Goal: Task Accomplishment & Management: Manage account settings

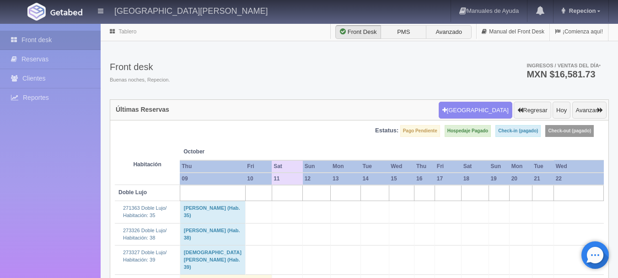
scroll to position [1052, 0]
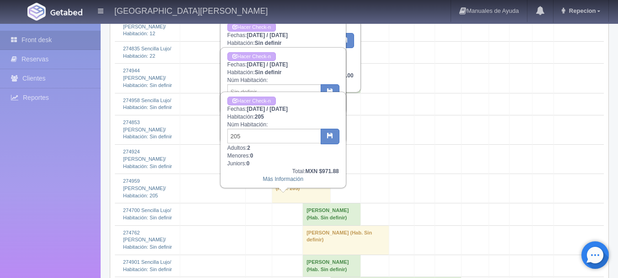
drag, startPoint x: 25, startPoint y: 185, endPoint x: 47, endPoint y: 150, distance: 41.9
click at [25, 184] on div "Front desk Reservas Clientes Reportes Reporte del día Concentrado de ventas Ana…" at bounding box center [50, 163] width 101 height 278
click at [81, 37] on link "Front desk" at bounding box center [50, 40] width 101 height 19
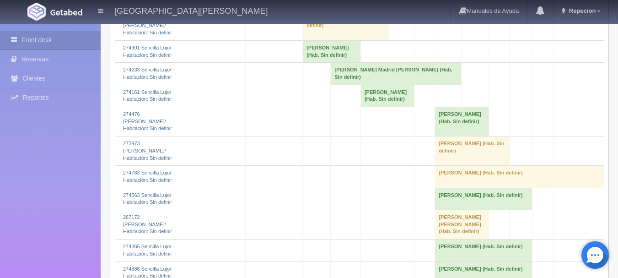
scroll to position [1281, 0]
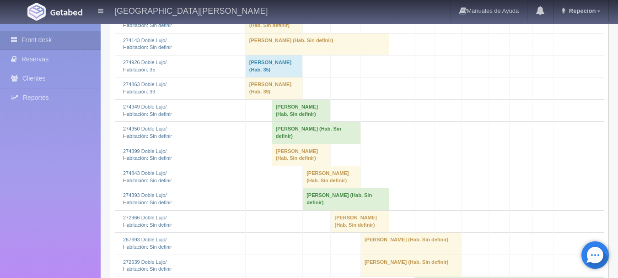
scroll to position [503, 0]
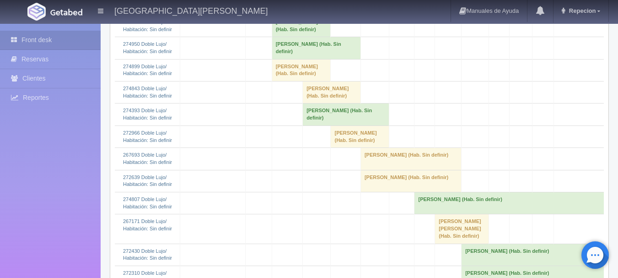
click at [287, 37] on td "[PERSON_NAME] (Hab. Sin definir)" at bounding box center [301, 26] width 59 height 22
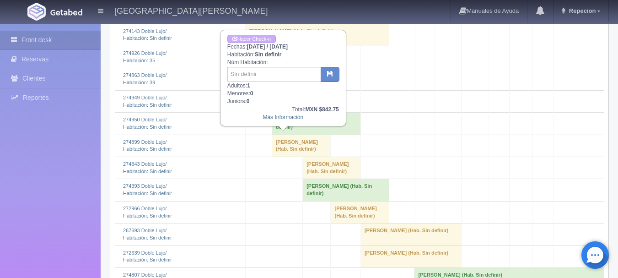
scroll to position [412, 0]
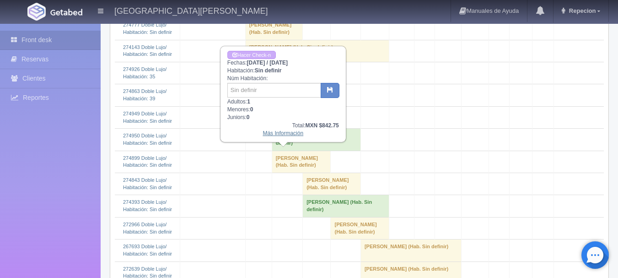
click at [269, 136] on link "Más Información" at bounding box center [283, 133] width 41 height 6
click at [270, 136] on link "Más Información" at bounding box center [283, 133] width 41 height 6
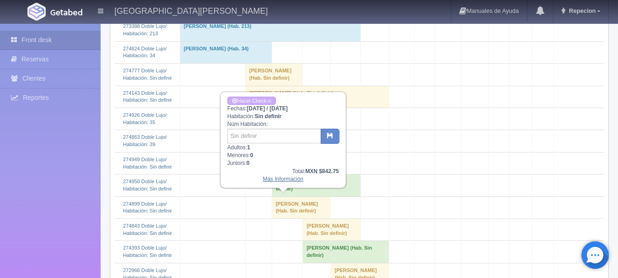
click at [278, 182] on link "Más Información" at bounding box center [283, 179] width 41 height 6
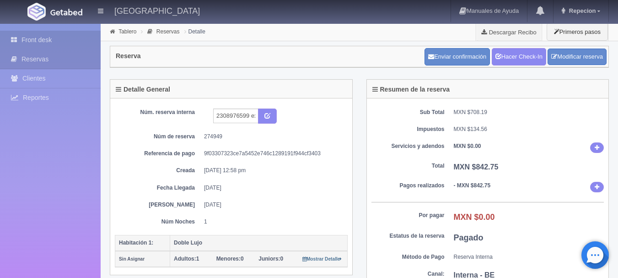
click at [55, 38] on link "Front desk" at bounding box center [50, 40] width 101 height 19
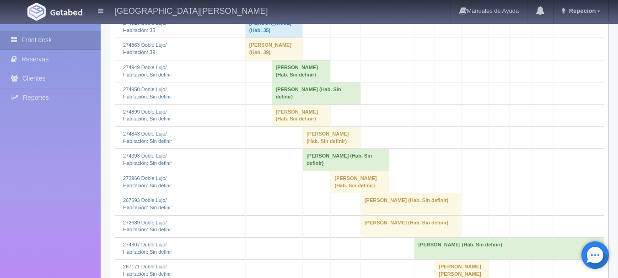
scroll to position [457, 0]
click at [272, 82] on td "Maria Cobian (Hab. Sin definir)" at bounding box center [301, 71] width 59 height 22
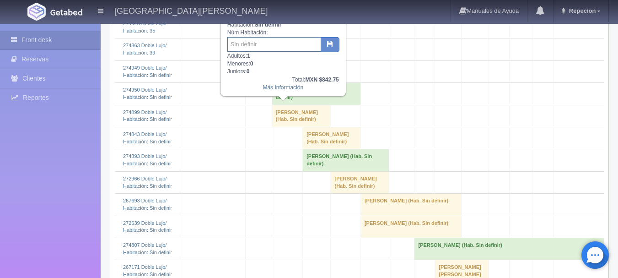
click at [281, 44] on input "text" at bounding box center [274, 44] width 94 height 15
type input "35"
click at [326, 51] on button "button" at bounding box center [330, 45] width 19 height 16
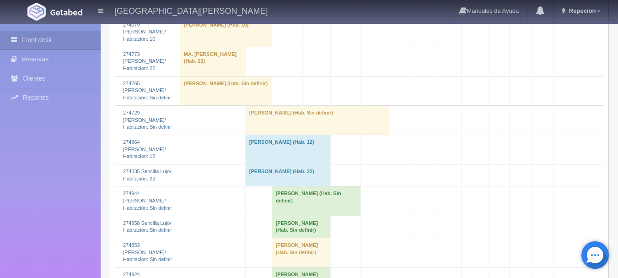
scroll to position [1052, 0]
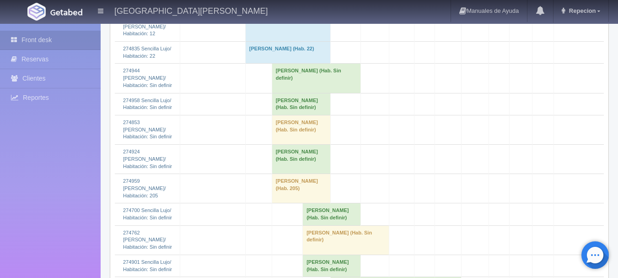
click at [296, 93] on td "[PERSON_NAME] (Hab. Sin definir)" at bounding box center [316, 78] width 89 height 29
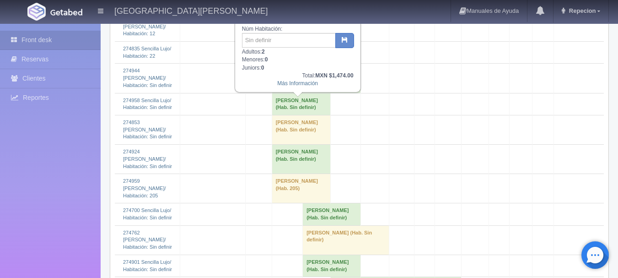
scroll to position [1098, 0]
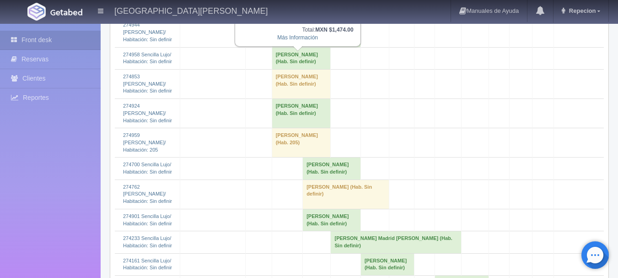
click at [205, 128] on td at bounding box center [212, 113] width 65 height 29
click at [40, 43] on link "Front desk" at bounding box center [50, 40] width 101 height 19
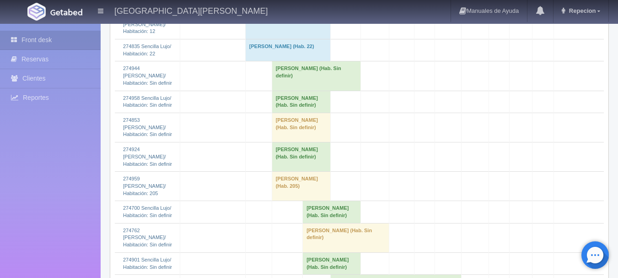
scroll to position [1144, 0]
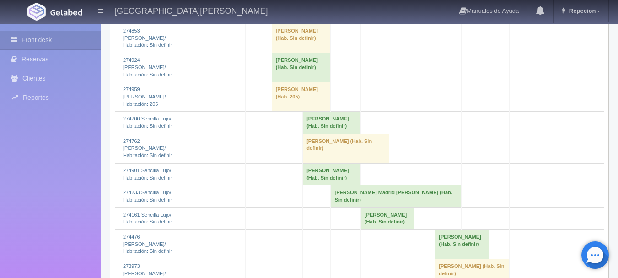
click at [293, 82] on td "[PERSON_NAME] (Hab. Sin definir)" at bounding box center [301, 67] width 59 height 29
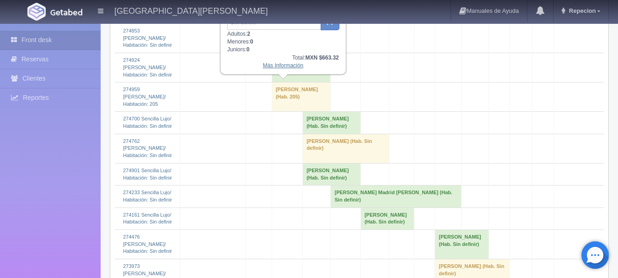
click at [268, 69] on link "Más Información" at bounding box center [283, 65] width 41 height 6
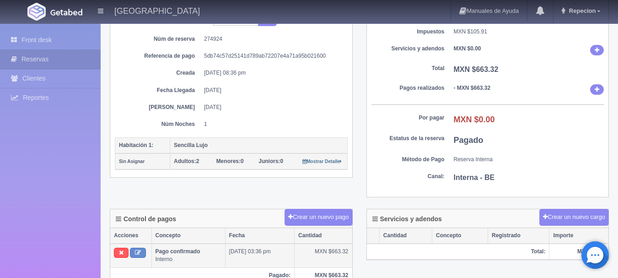
scroll to position [46, 0]
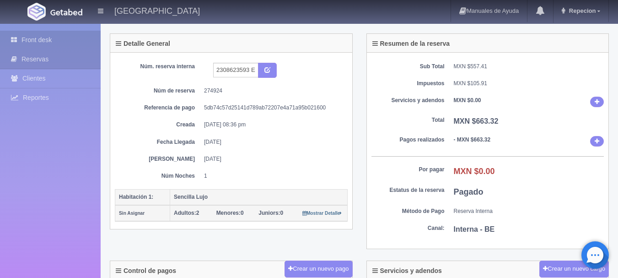
click at [49, 35] on link "Front desk" at bounding box center [50, 40] width 101 height 19
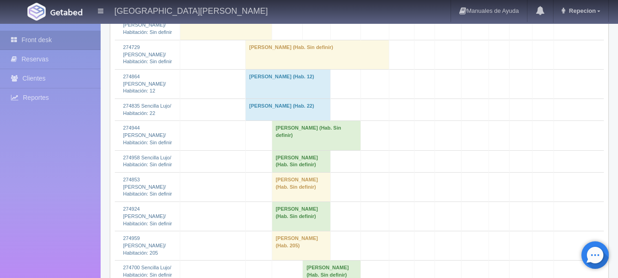
scroll to position [1052, 0]
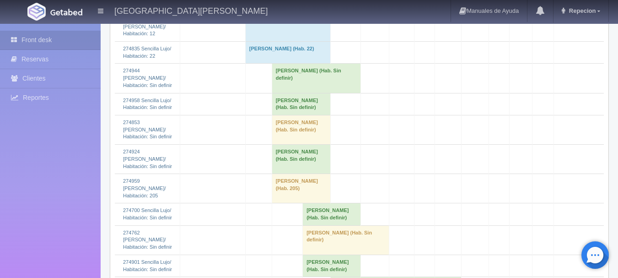
click at [281, 115] on td "Maria Guadalupe Torres Hernandez (Hab. Sin definir)" at bounding box center [301, 104] width 59 height 22
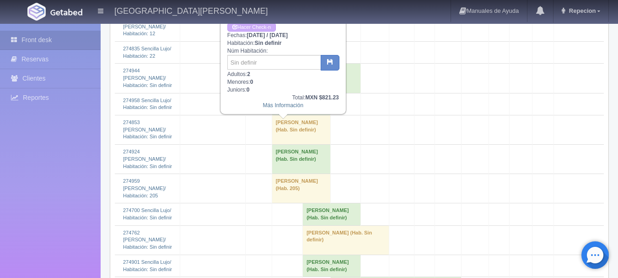
scroll to position [1006, 0]
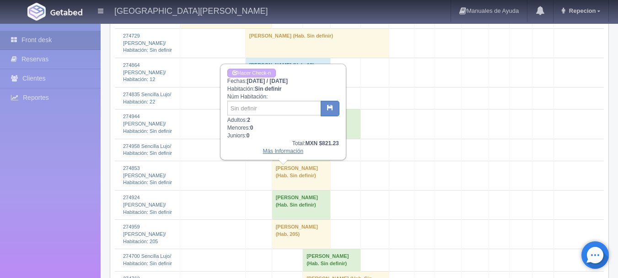
click at [275, 151] on link "Más Información" at bounding box center [283, 151] width 41 height 6
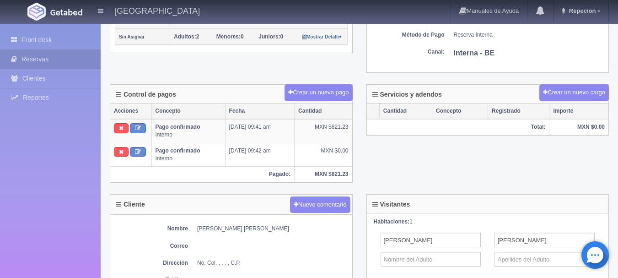
scroll to position [137, 0]
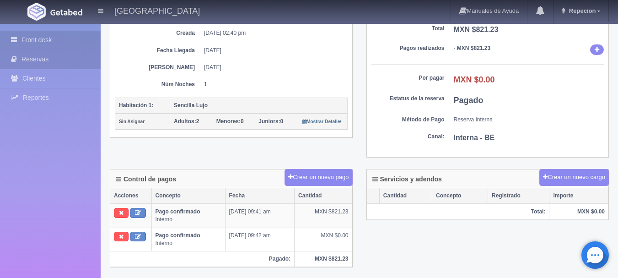
click at [75, 43] on link "Front desk" at bounding box center [50, 40] width 101 height 19
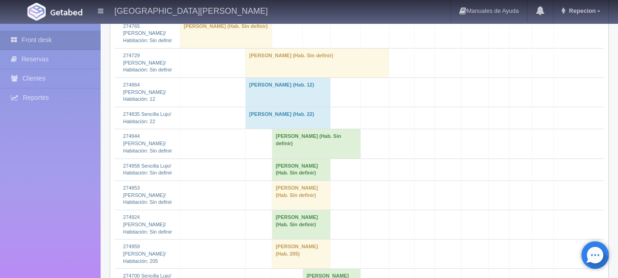
scroll to position [1052, 0]
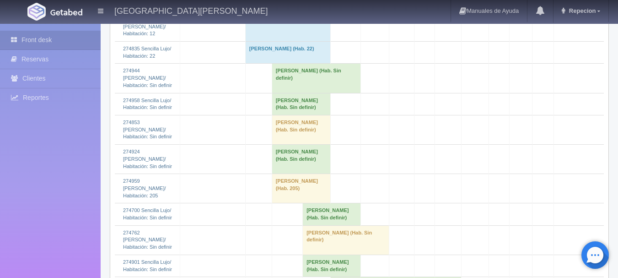
click at [306, 174] on td "Jorge Pino (Hab. Sin definir)" at bounding box center [301, 159] width 59 height 29
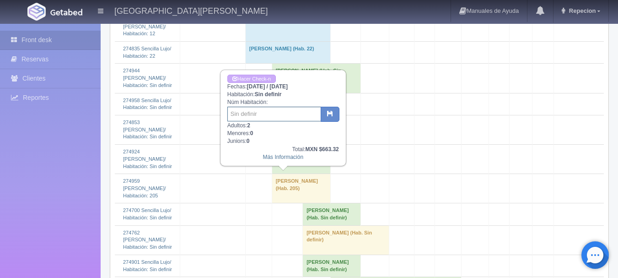
click at [250, 111] on input "text" at bounding box center [274, 114] width 94 height 15
type input "52"
click at [332, 116] on icon "button" at bounding box center [330, 113] width 6 height 6
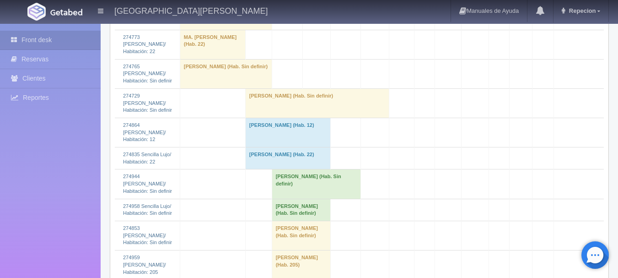
scroll to position [1052, 0]
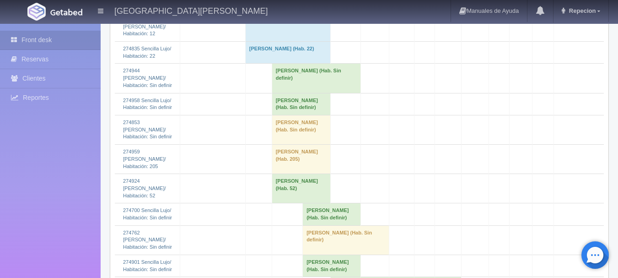
click at [288, 115] on td "Maria Guadalupe Torres Hernandez (Hab. Sin definir)" at bounding box center [301, 104] width 59 height 22
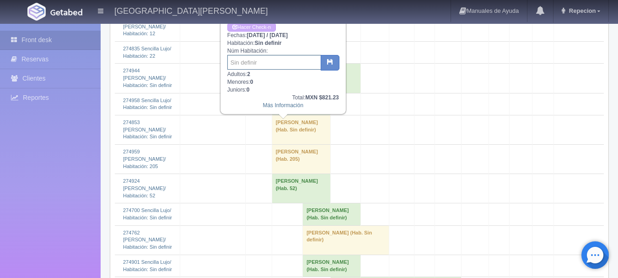
click at [258, 63] on input "text" at bounding box center [274, 62] width 94 height 15
type input "53"
click at [327, 60] on icon "button" at bounding box center [330, 62] width 6 height 6
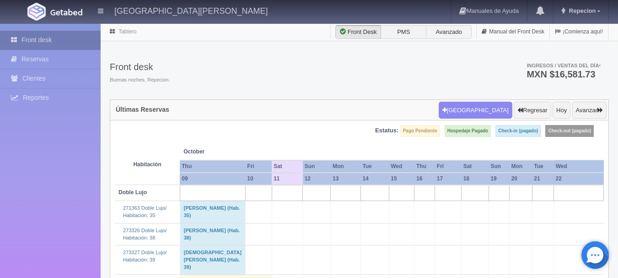
click at [45, 43] on link "Front desk" at bounding box center [50, 40] width 101 height 19
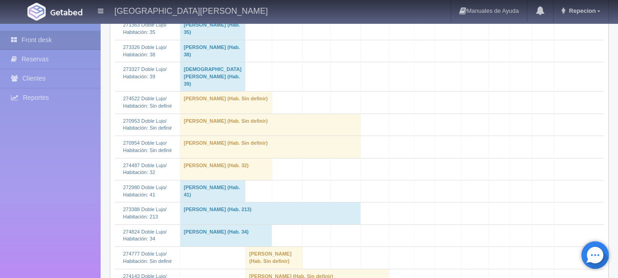
scroll to position [366, 0]
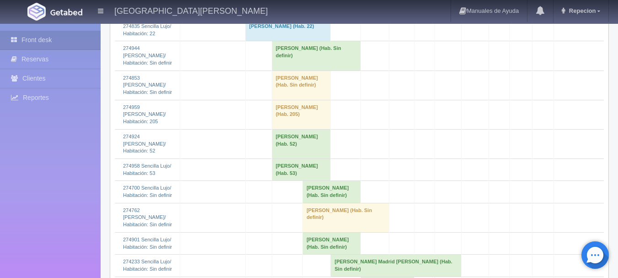
scroll to position [1052, 0]
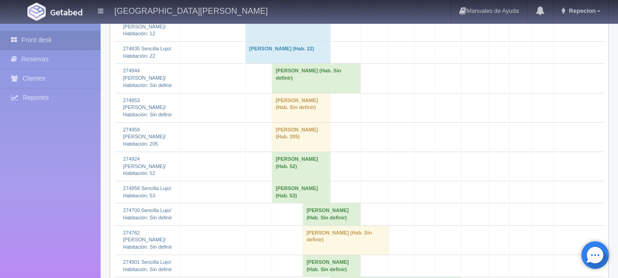
click at [272, 122] on td "cesar maldonado (Hab. Sin definir)" at bounding box center [301, 107] width 59 height 29
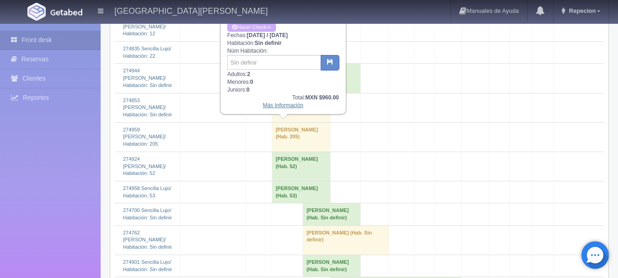
click at [278, 105] on link "Más Información" at bounding box center [283, 105] width 41 height 6
click at [281, 108] on link "Más Información" at bounding box center [283, 105] width 41 height 6
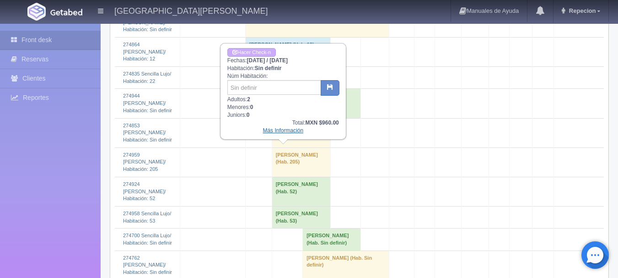
scroll to position [1006, 0]
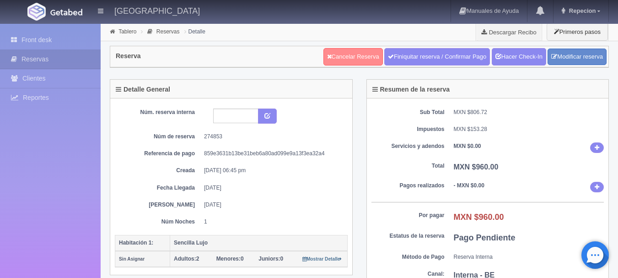
click at [358, 59] on link "Cancelar Reserva" at bounding box center [352, 56] width 59 height 17
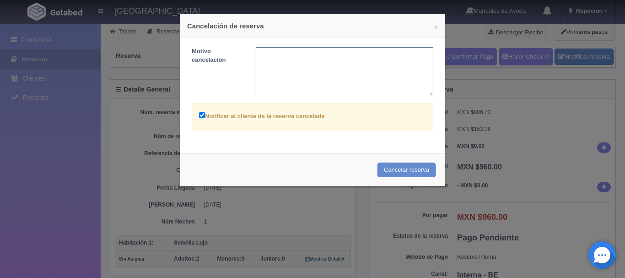
click at [278, 66] on textarea at bounding box center [345, 71] width 178 height 49
type textarea "no llegara"
click at [398, 172] on button "Cancelar reserva" at bounding box center [406, 169] width 58 height 15
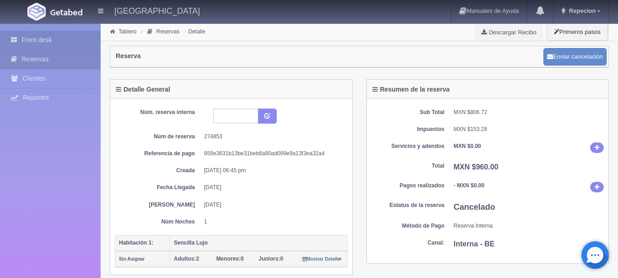
click at [64, 49] on link "Front desk" at bounding box center [50, 40] width 101 height 19
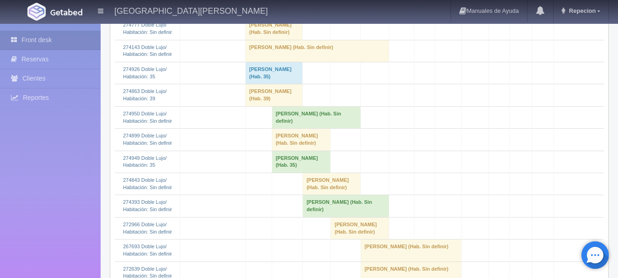
scroll to position [137, 0]
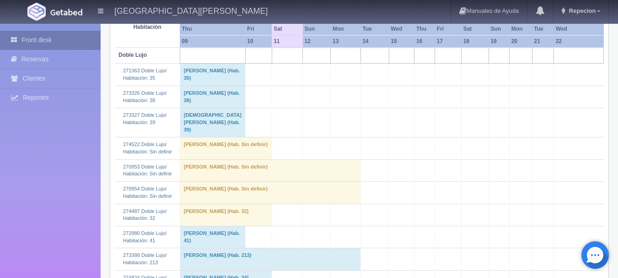
click at [70, 41] on link "Front desk" at bounding box center [50, 40] width 101 height 19
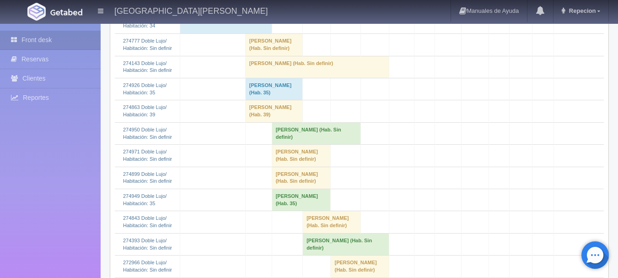
scroll to position [412, 0]
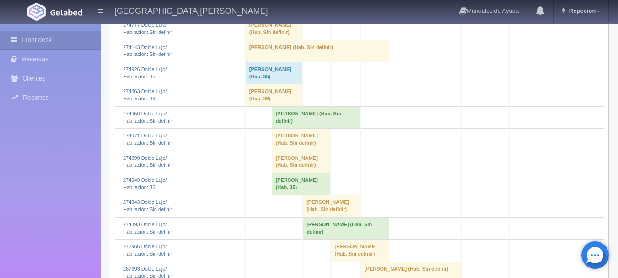
click at [293, 151] on td "[PERSON_NAME] (Hab. Sin definir)" at bounding box center [301, 140] width 59 height 22
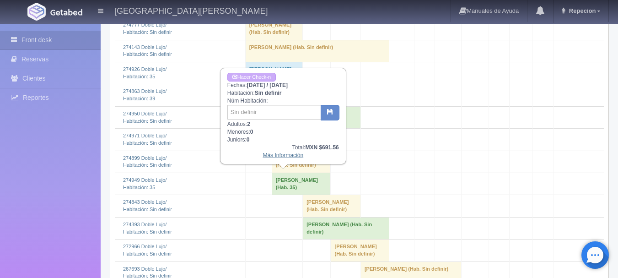
click at [290, 157] on link "Más Información" at bounding box center [283, 155] width 41 height 6
click at [277, 158] on link "Más Información" at bounding box center [283, 155] width 41 height 6
drag, startPoint x: 277, startPoint y: 161, endPoint x: 281, endPoint y: 158, distance: 4.9
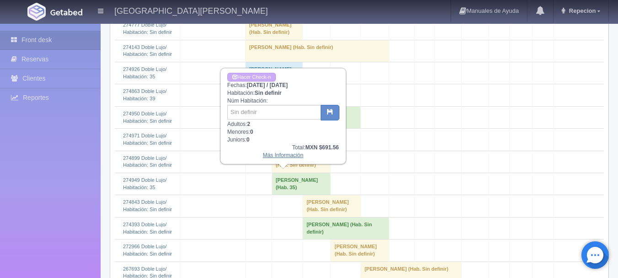
click at [281, 158] on link "Más Información" at bounding box center [283, 155] width 41 height 6
click at [272, 158] on link "Más Información" at bounding box center [283, 155] width 41 height 6
click at [280, 155] on link "Más Información" at bounding box center [283, 155] width 41 height 6
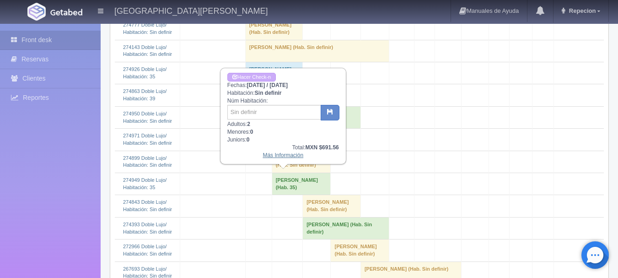
click at [280, 155] on link "Más Información" at bounding box center [283, 155] width 41 height 6
click at [297, 158] on link "Más Información" at bounding box center [283, 155] width 41 height 6
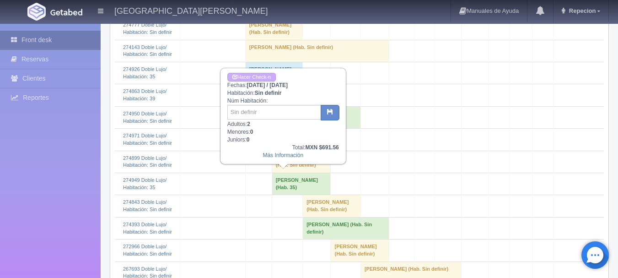
click at [37, 40] on link "Front desk" at bounding box center [50, 40] width 101 height 19
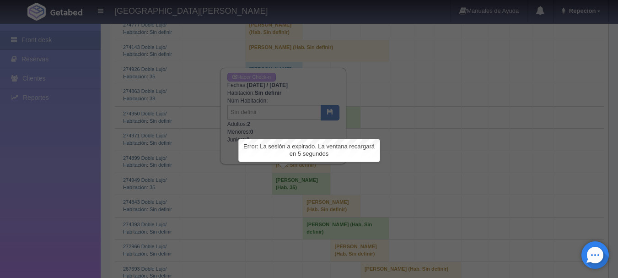
click at [72, 45] on div at bounding box center [309, 139] width 618 height 278
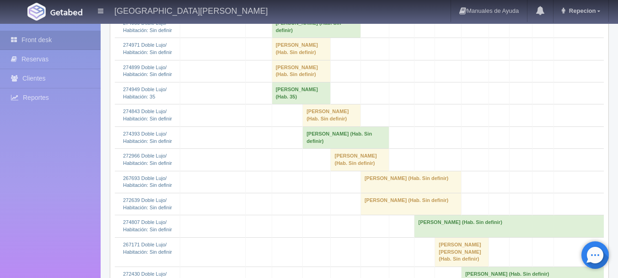
scroll to position [503, 0]
click at [272, 59] on td "[PERSON_NAME] (Hab. Sin definir)" at bounding box center [301, 48] width 59 height 22
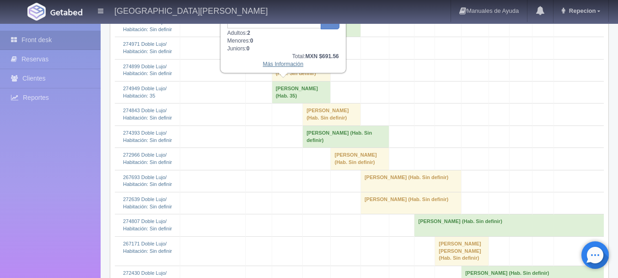
click at [281, 67] on link "Más Información" at bounding box center [283, 64] width 41 height 6
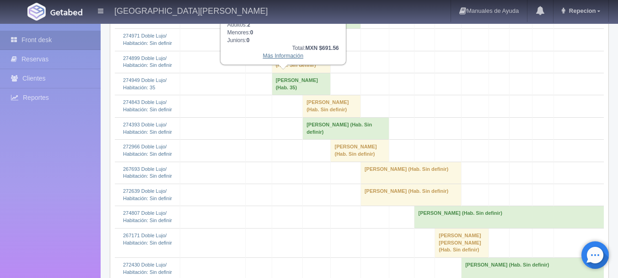
scroll to position [457, 0]
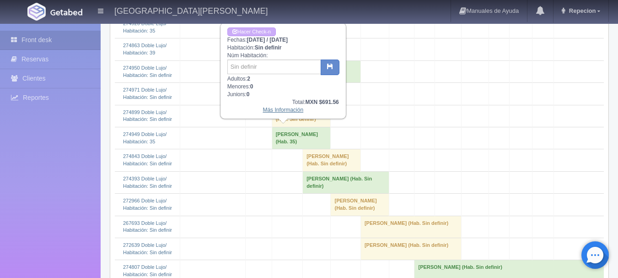
click at [287, 111] on link "Más Información" at bounding box center [283, 110] width 41 height 6
click at [285, 113] on link "Más Información" at bounding box center [283, 110] width 41 height 6
click at [284, 113] on link "Más Información" at bounding box center [283, 110] width 41 height 6
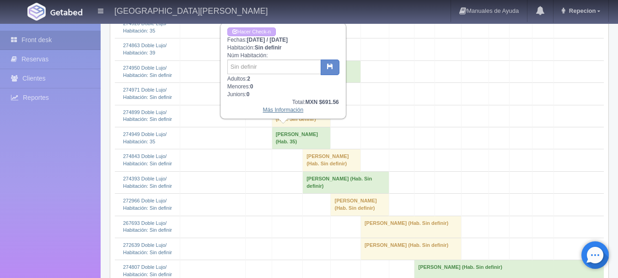
click at [284, 113] on link "Más Información" at bounding box center [283, 110] width 41 height 6
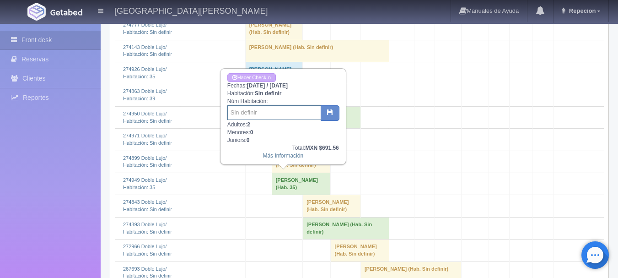
click at [287, 113] on input "text" at bounding box center [274, 112] width 94 height 15
type input "36"
click at [328, 111] on icon "button" at bounding box center [330, 112] width 6 height 6
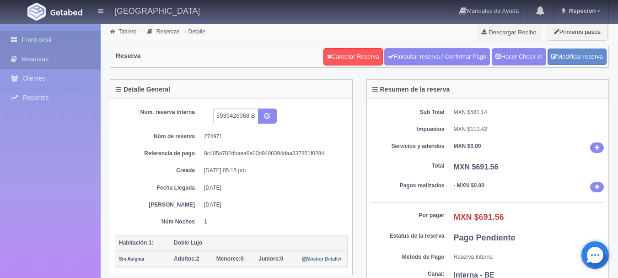
click at [34, 35] on link "Front desk" at bounding box center [50, 40] width 101 height 19
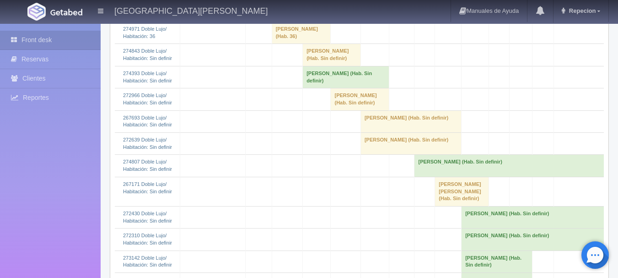
scroll to position [503, 0]
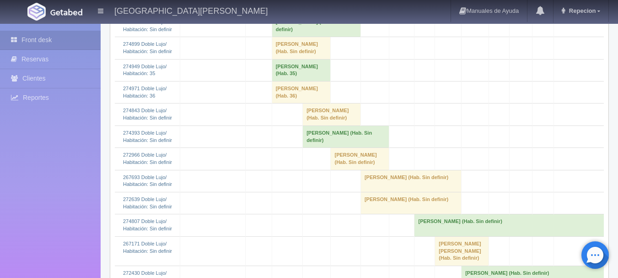
click at [272, 103] on td "[PERSON_NAME] (Hab. 36)" at bounding box center [301, 92] width 59 height 22
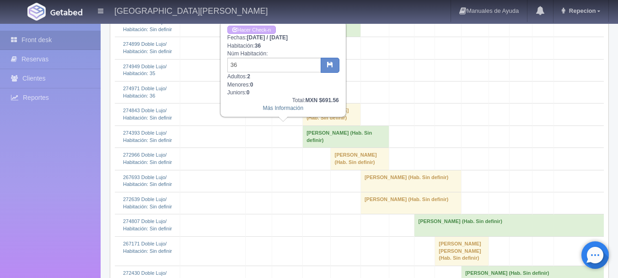
click at [37, 134] on div at bounding box center [50, 126] width 101 height 24
click at [50, 37] on link "Front desk" at bounding box center [50, 40] width 101 height 19
